Goal: Information Seeking & Learning: Learn about a topic

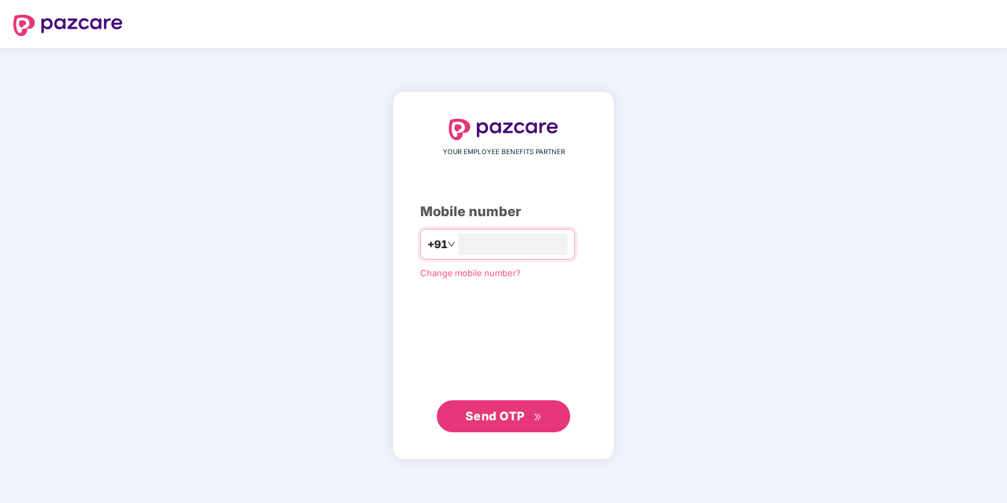
type input "**********"
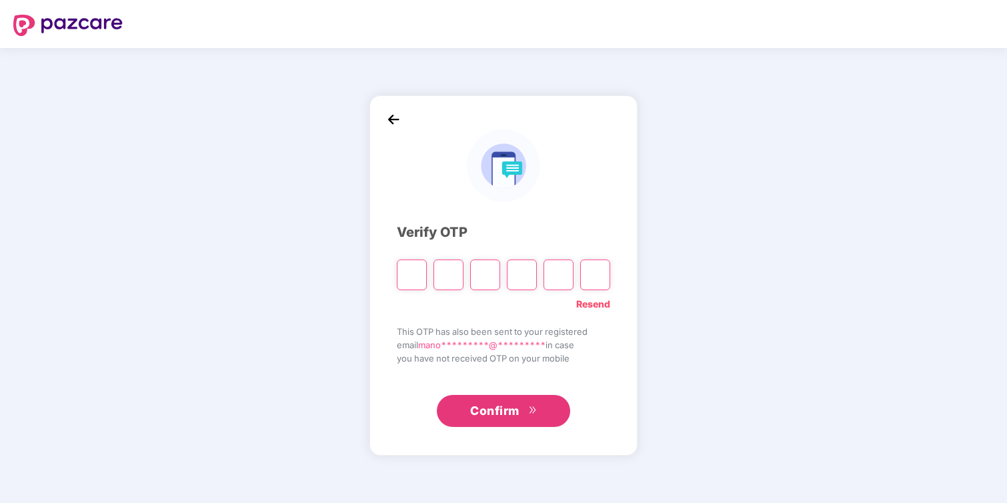
type input "*"
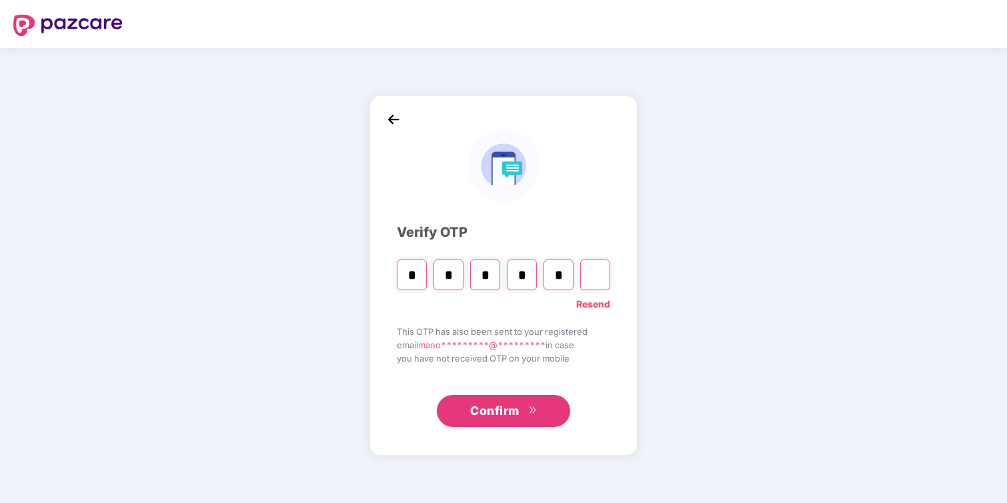
type input "*"
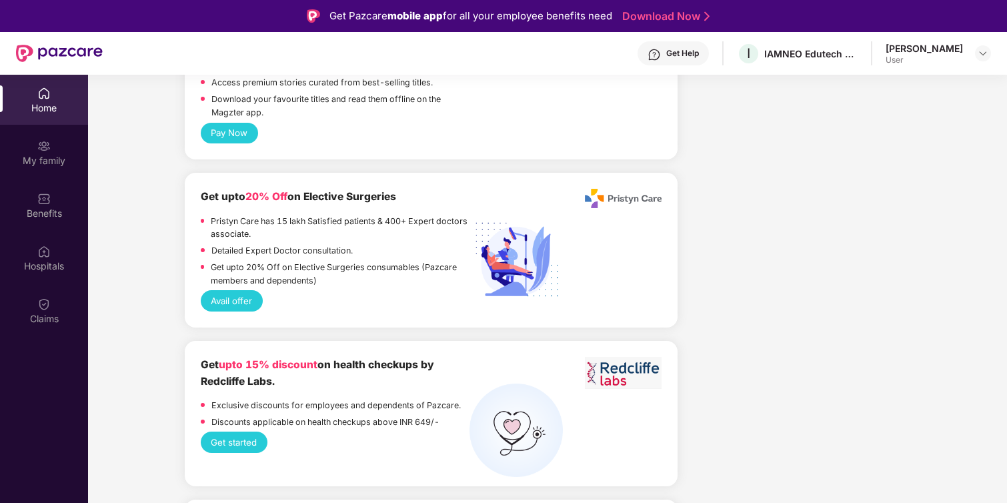
scroll to position [1485, 0]
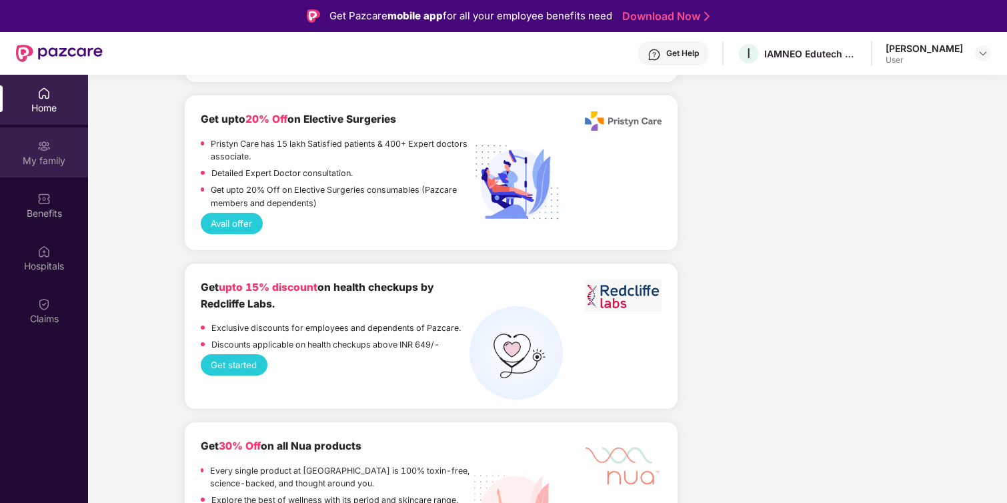
click at [48, 173] on div "My family" at bounding box center [44, 152] width 88 height 50
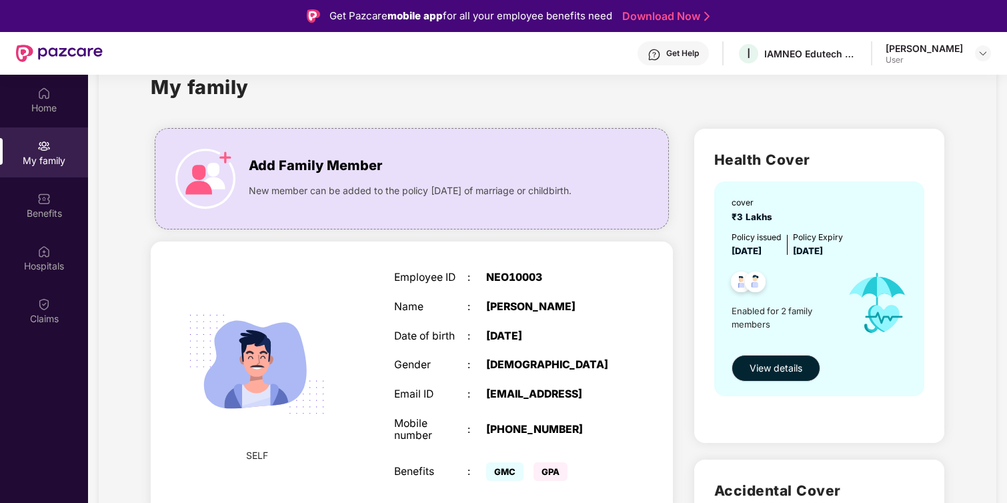
scroll to position [39, 0]
click at [765, 376] on button "View details" at bounding box center [775, 368] width 89 height 27
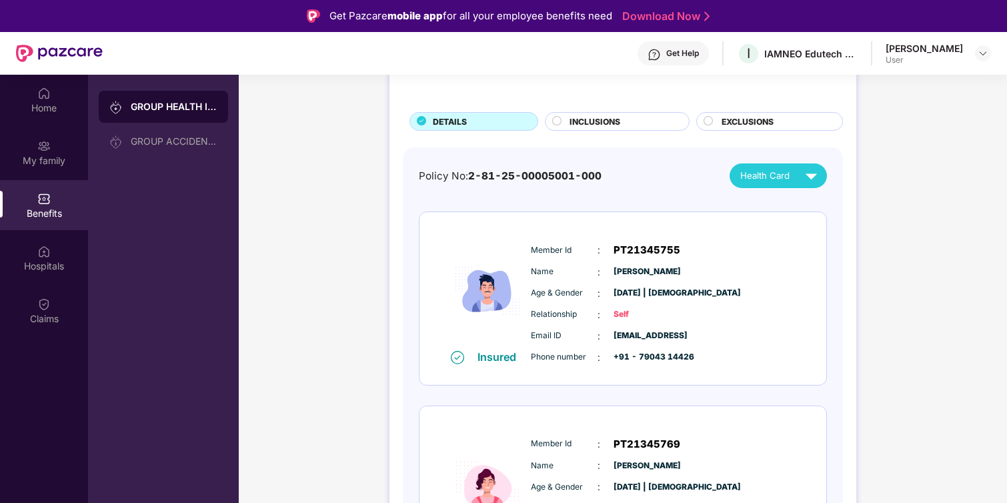
scroll to position [85, 0]
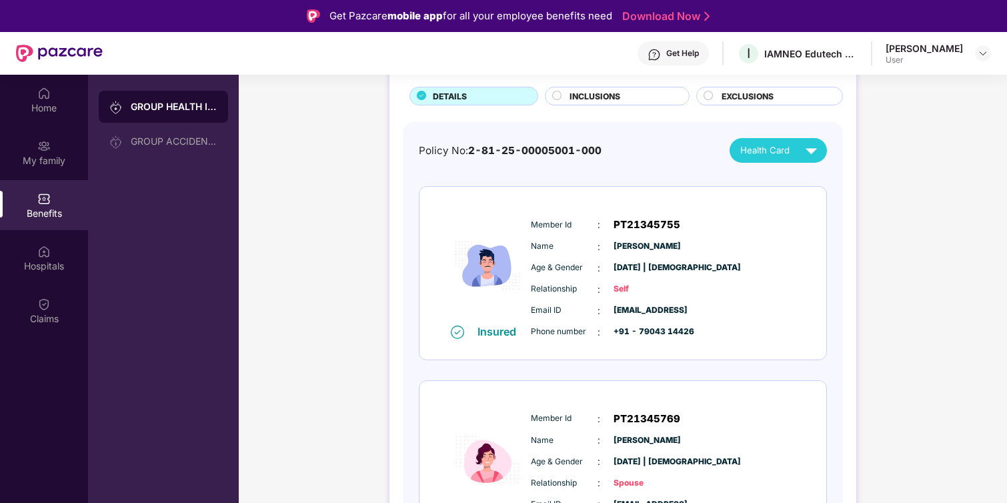
click at [604, 89] on div "INCLUSIONS" at bounding box center [617, 96] width 145 height 19
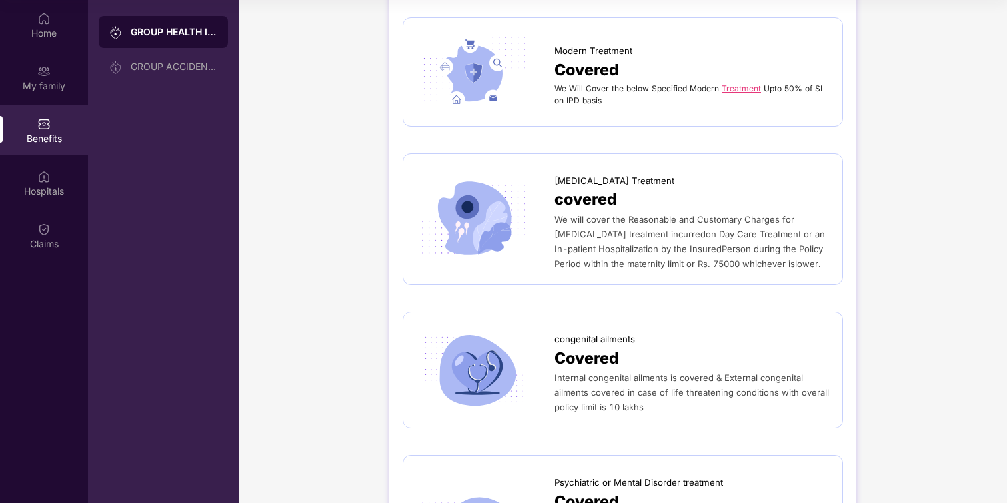
scroll to position [3172, 0]
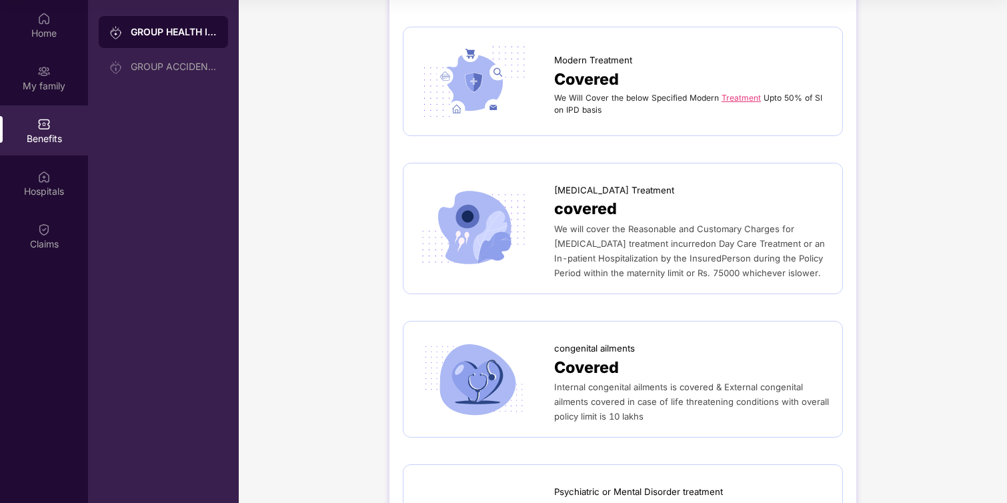
click at [567, 201] on span "covered" at bounding box center [585, 209] width 63 height 25
click at [576, 197] on span "covered" at bounding box center [585, 209] width 63 height 25
click at [587, 183] on span "[MEDICAL_DATA] Treatment" at bounding box center [614, 190] width 120 height 14
click at [613, 229] on span "We will cover the Reasonable and Customary Charges for [MEDICAL_DATA] treatment…" at bounding box center [689, 250] width 271 height 55
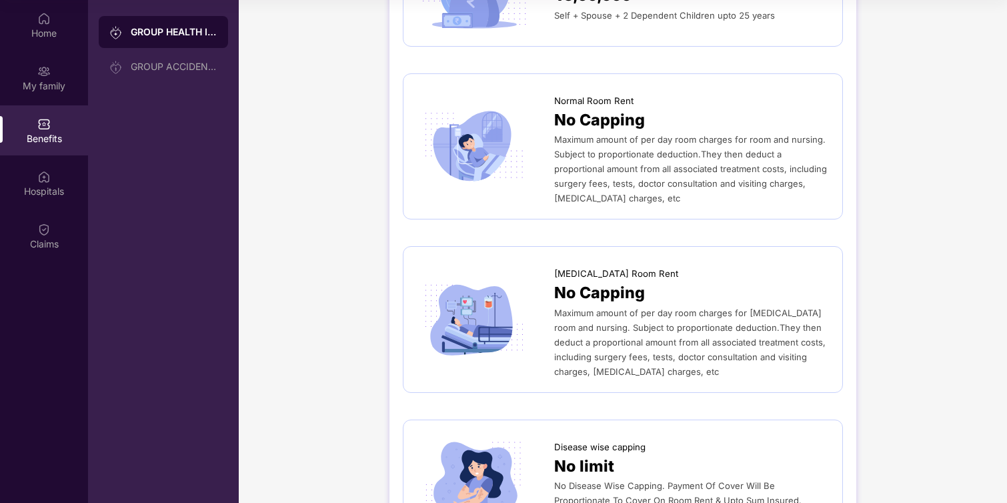
scroll to position [0, 0]
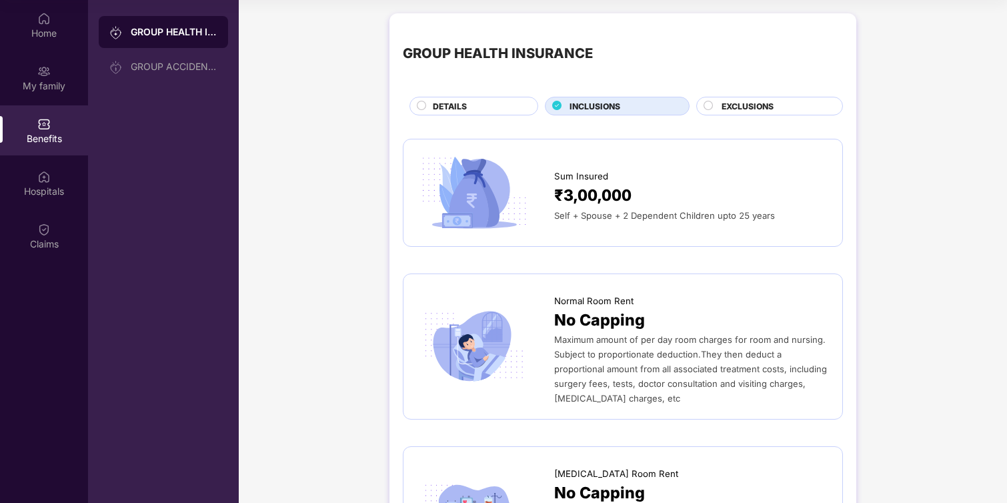
click at [718, 107] on div "EXCLUSIONS" at bounding box center [775, 107] width 121 height 15
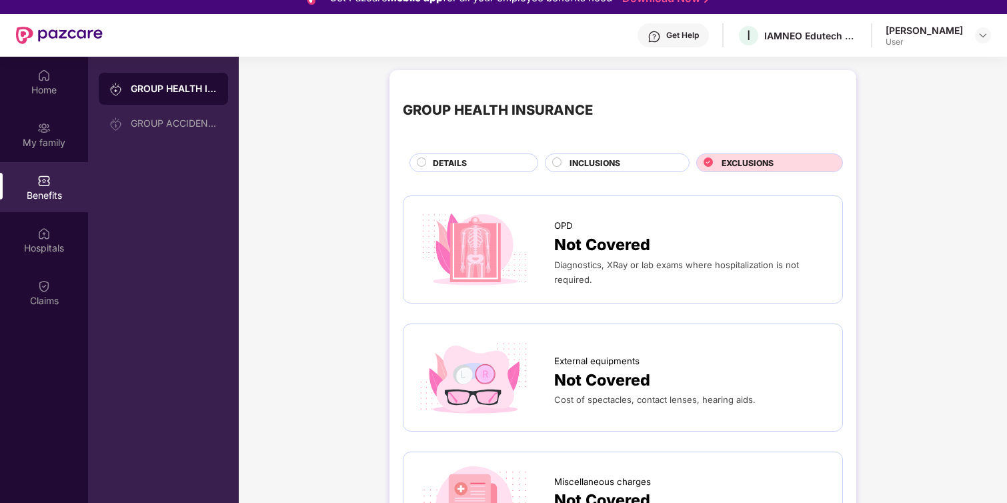
click at [487, 167] on div "DETAILS" at bounding box center [478, 164] width 104 height 15
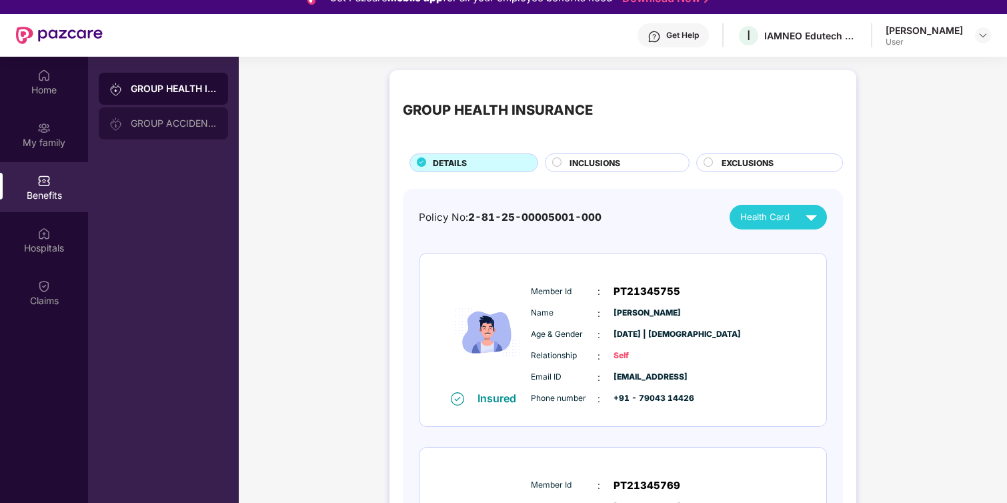
click at [155, 123] on div "GROUP ACCIDENTAL INSURANCE" at bounding box center [174, 123] width 87 height 11
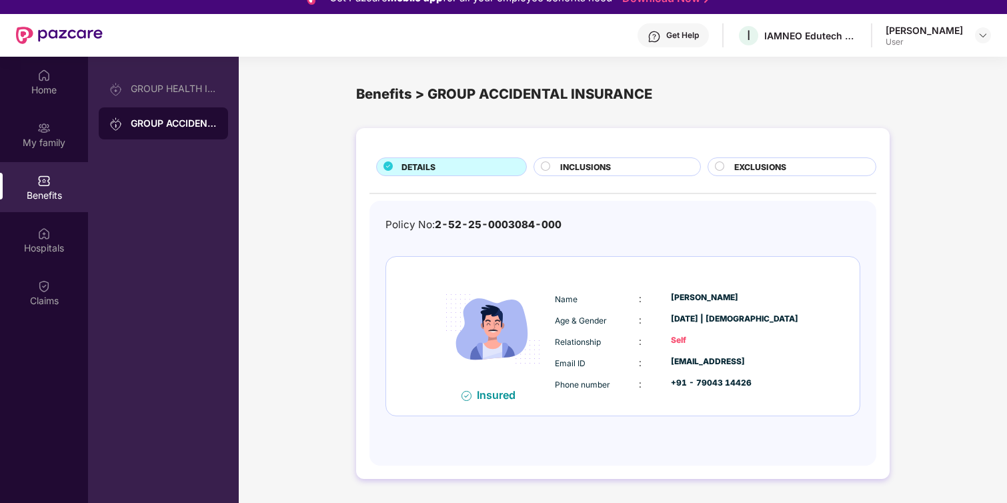
scroll to position [75, 0]
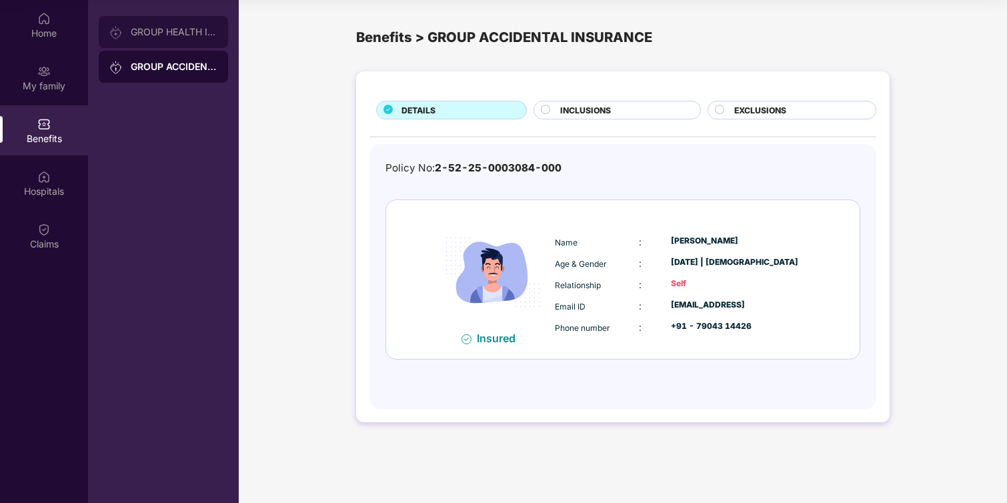
click at [195, 34] on div "GROUP HEALTH INSURANCE" at bounding box center [174, 32] width 87 height 11
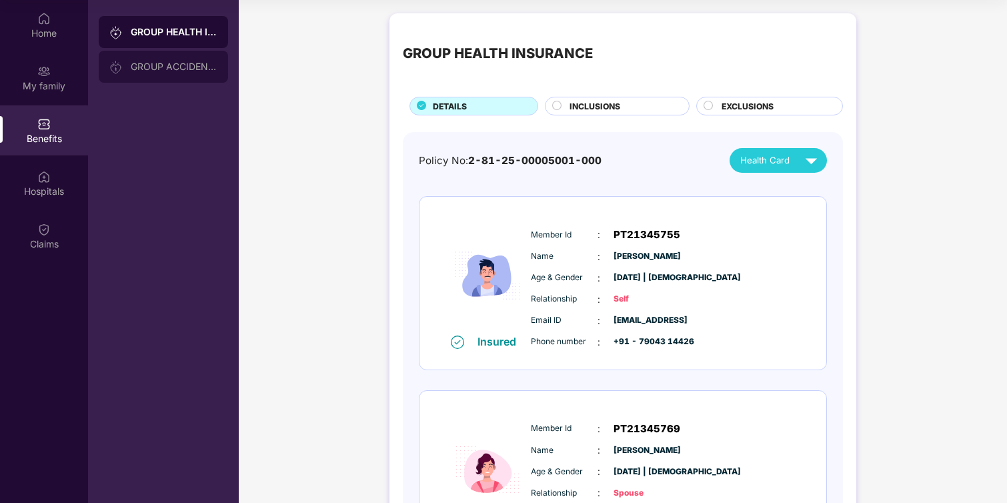
click at [207, 69] on div "GROUP ACCIDENTAL INSURANCE" at bounding box center [174, 66] width 87 height 11
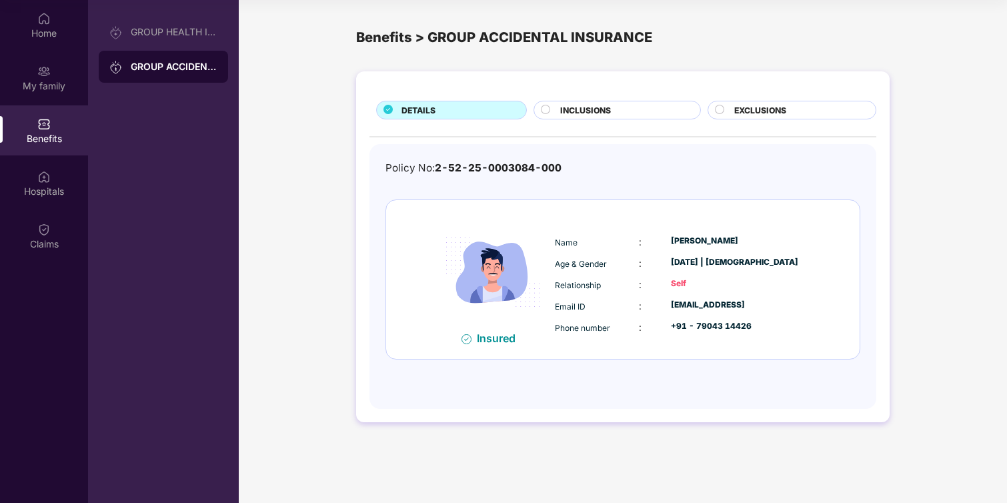
click at [474, 171] on span "2-52-25-0003084-000" at bounding box center [498, 167] width 127 height 13
click at [501, 336] on div "Insured" at bounding box center [500, 337] width 47 height 13
